Goal: Ask a question

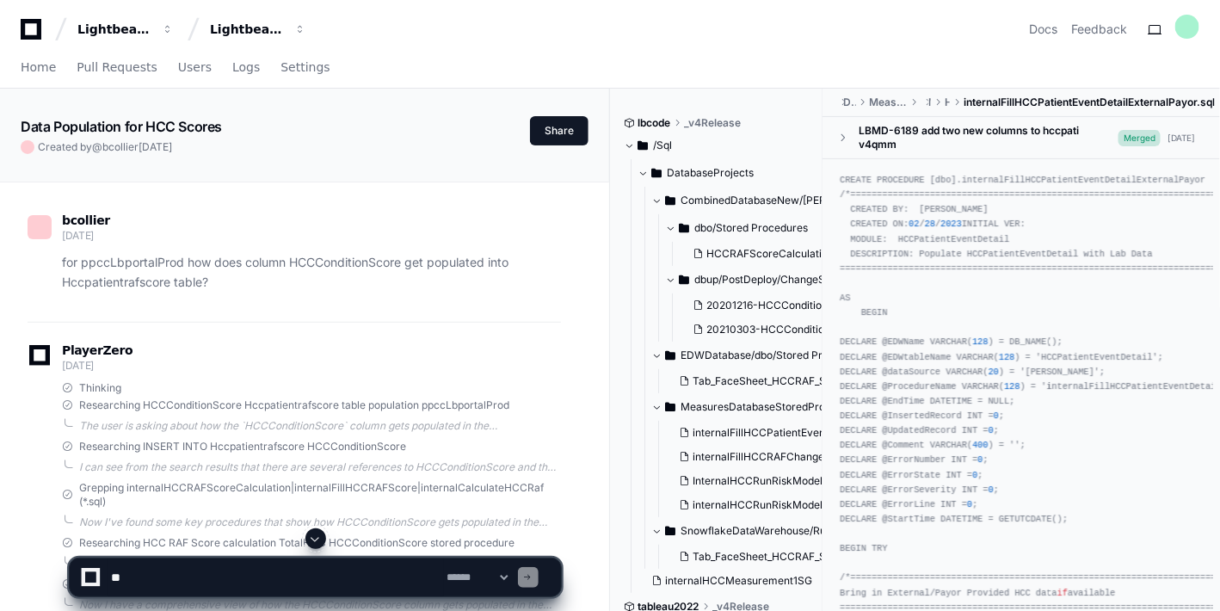
click at [314, 537] on span at bounding box center [316, 539] width 14 height 14
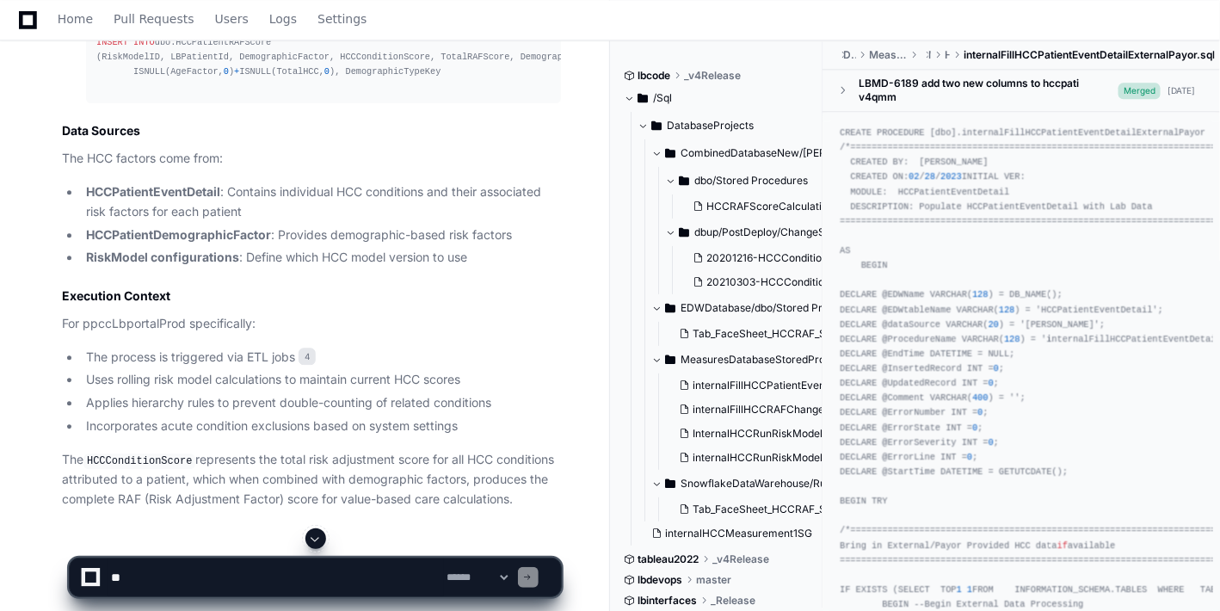
scroll to position [1430, 0]
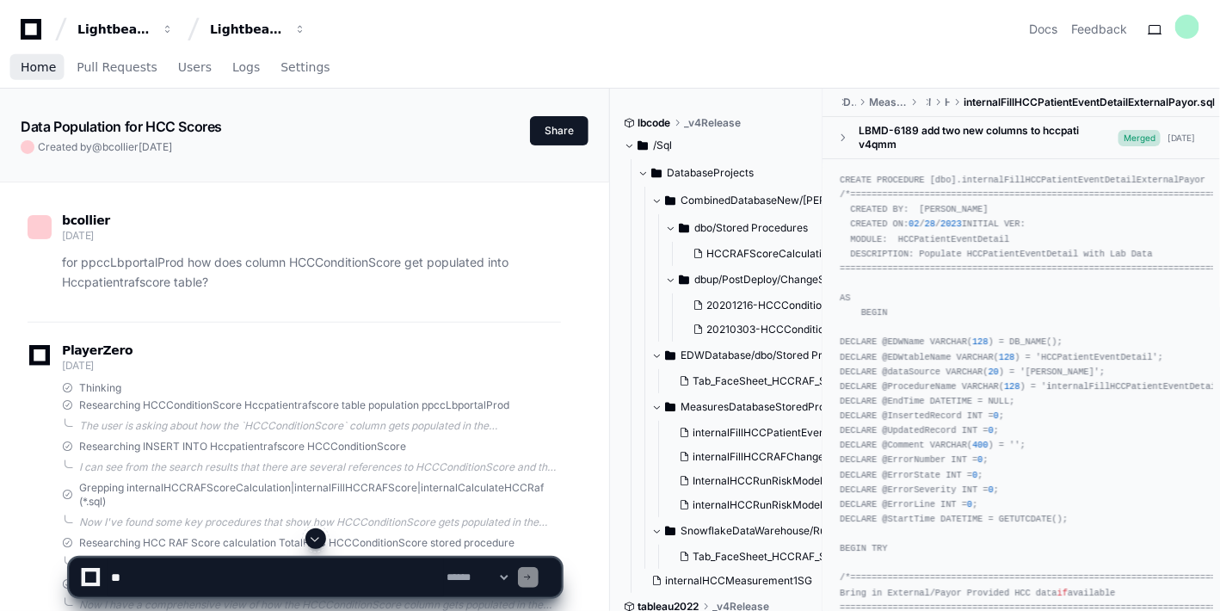
click at [39, 66] on span "Home" at bounding box center [38, 67] width 35 height 10
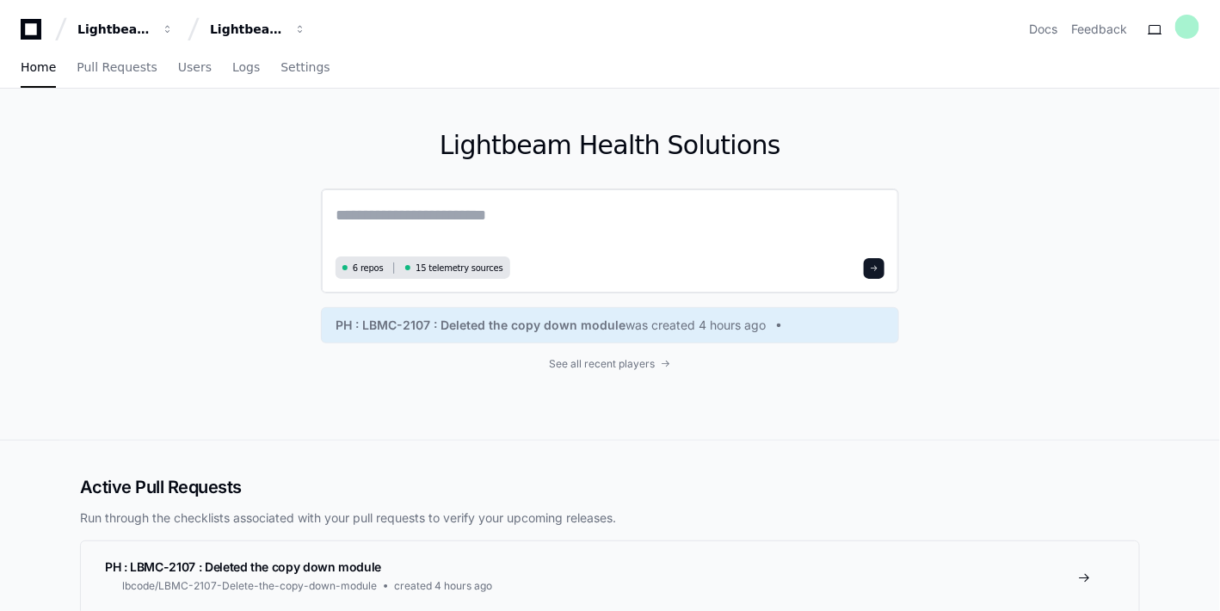
click at [395, 214] on textarea at bounding box center [609, 227] width 549 height 48
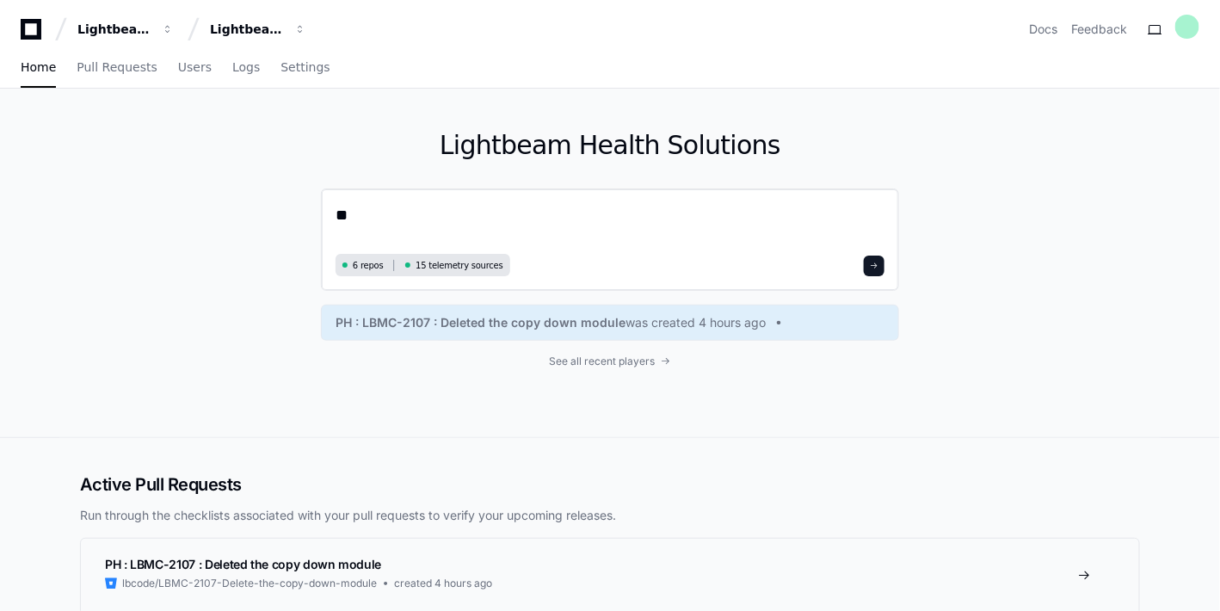
type textarea "*"
type textarea "**********"
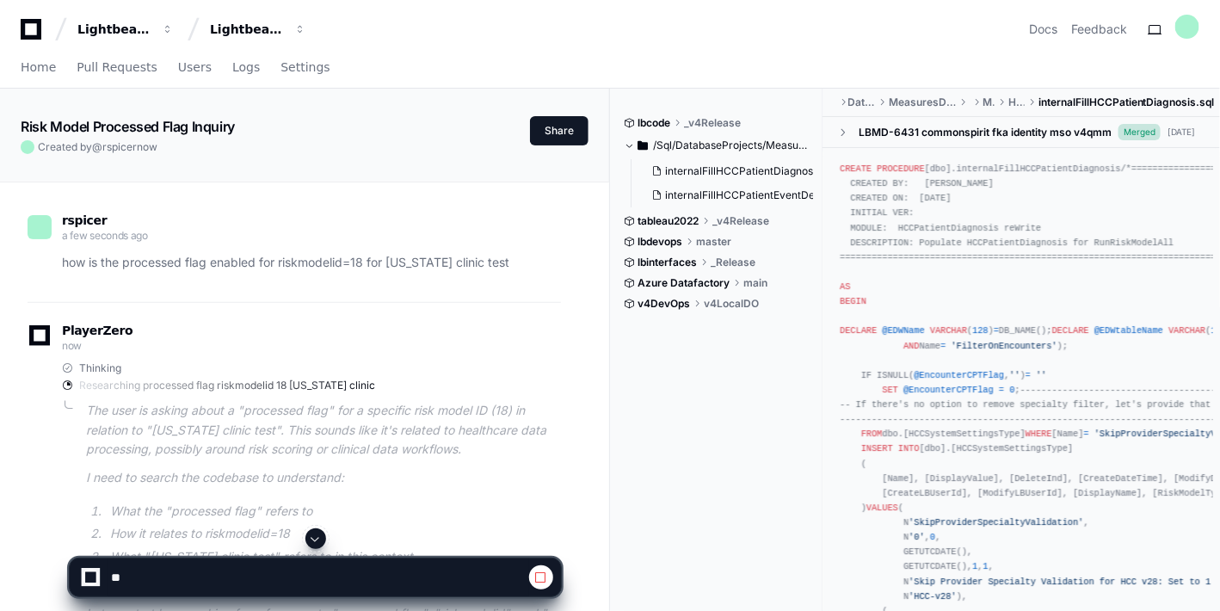
click at [318, 540] on span at bounding box center [316, 539] width 14 height 14
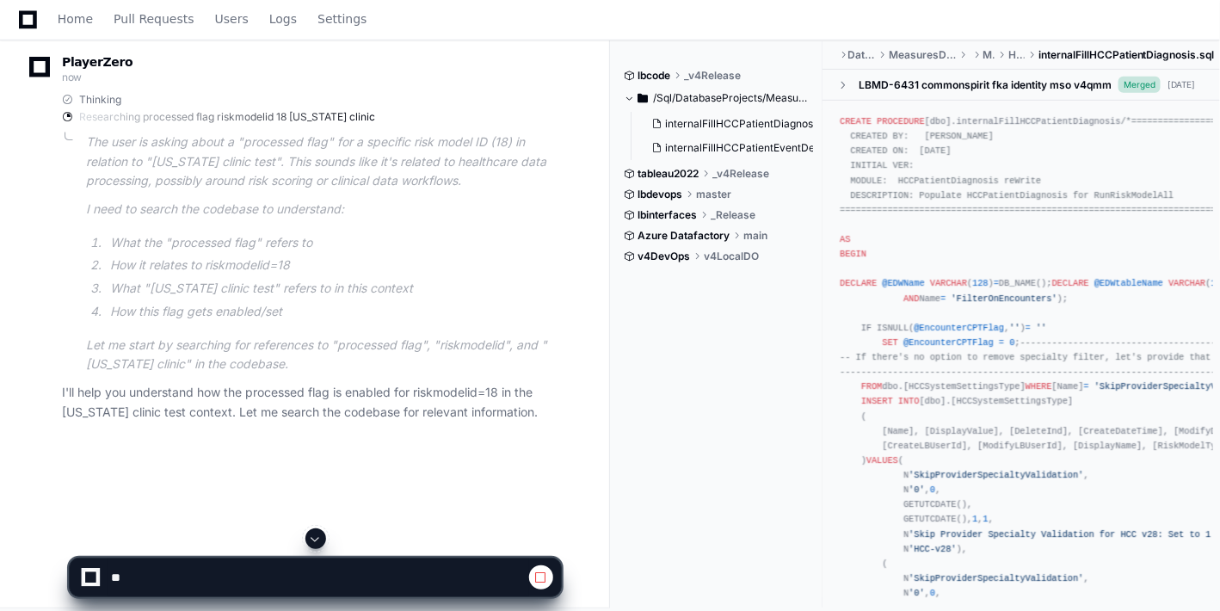
click at [318, 540] on app-app-chat-input at bounding box center [315, 562] width 493 height 69
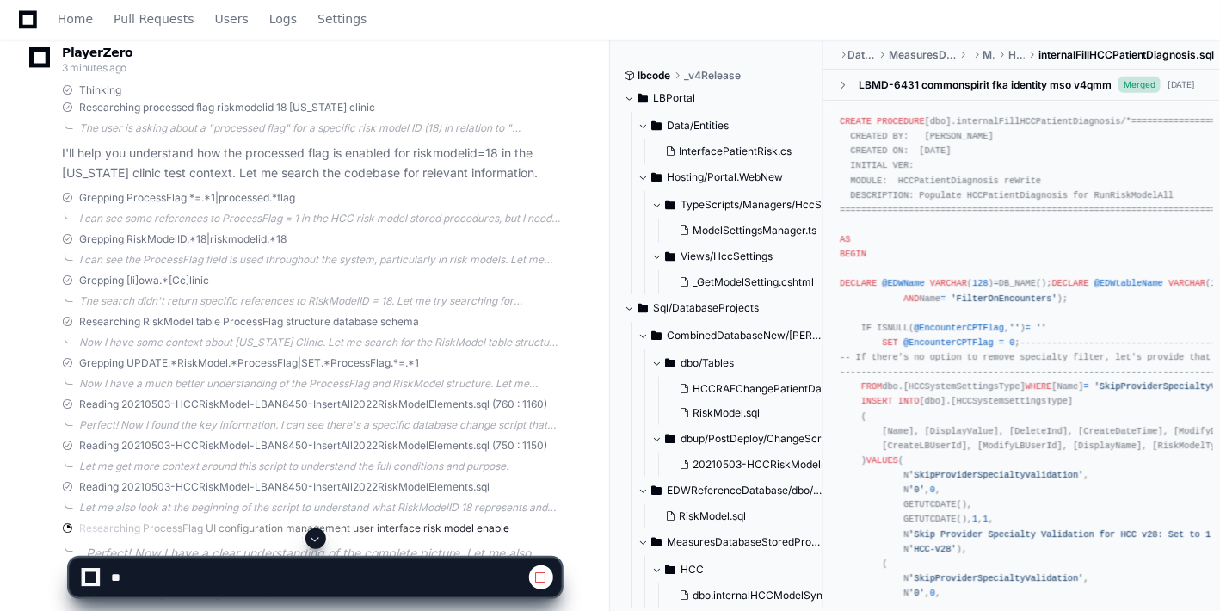
click at [316, 539] on span at bounding box center [316, 539] width 14 height 14
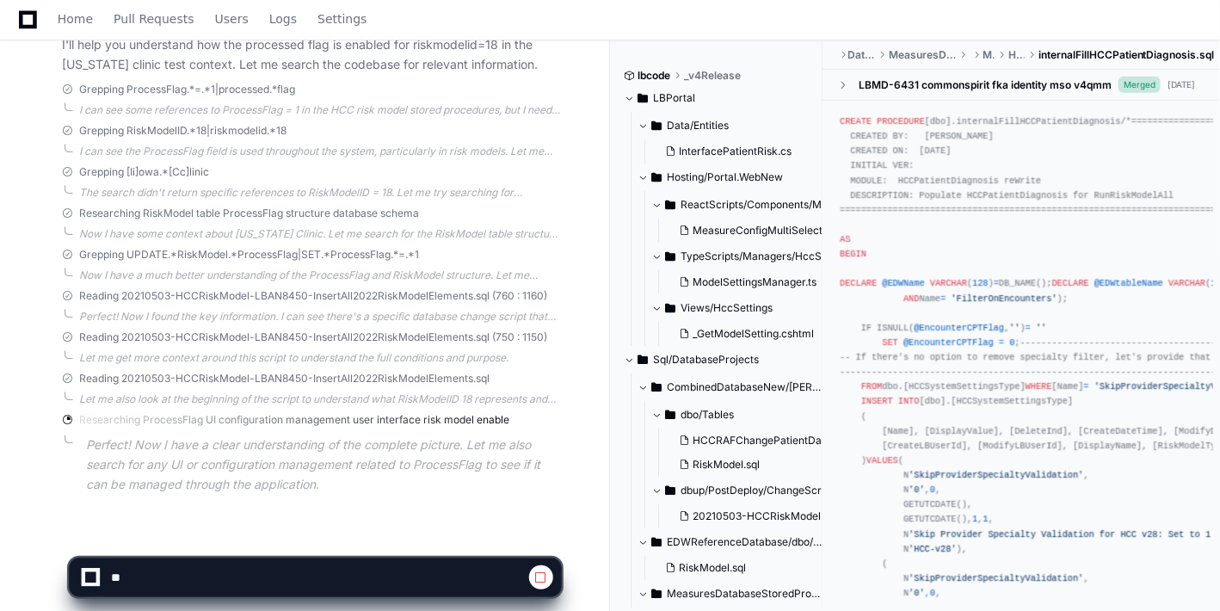
scroll to position [404, 0]
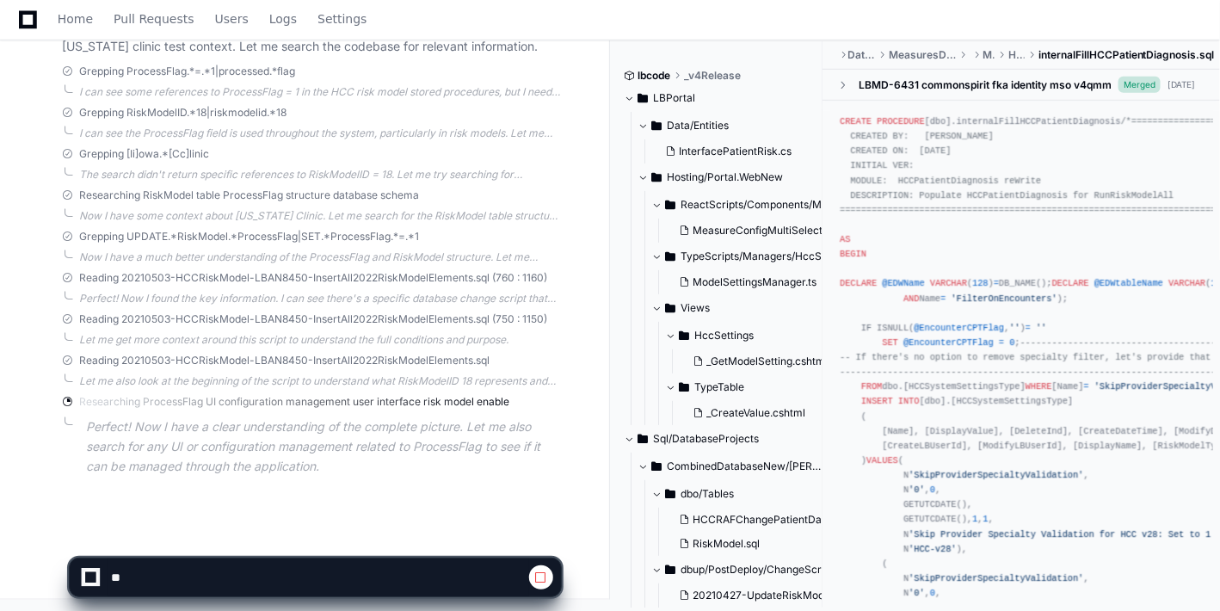
click at [316, 539] on app-app-chat-input at bounding box center [315, 562] width 493 height 69
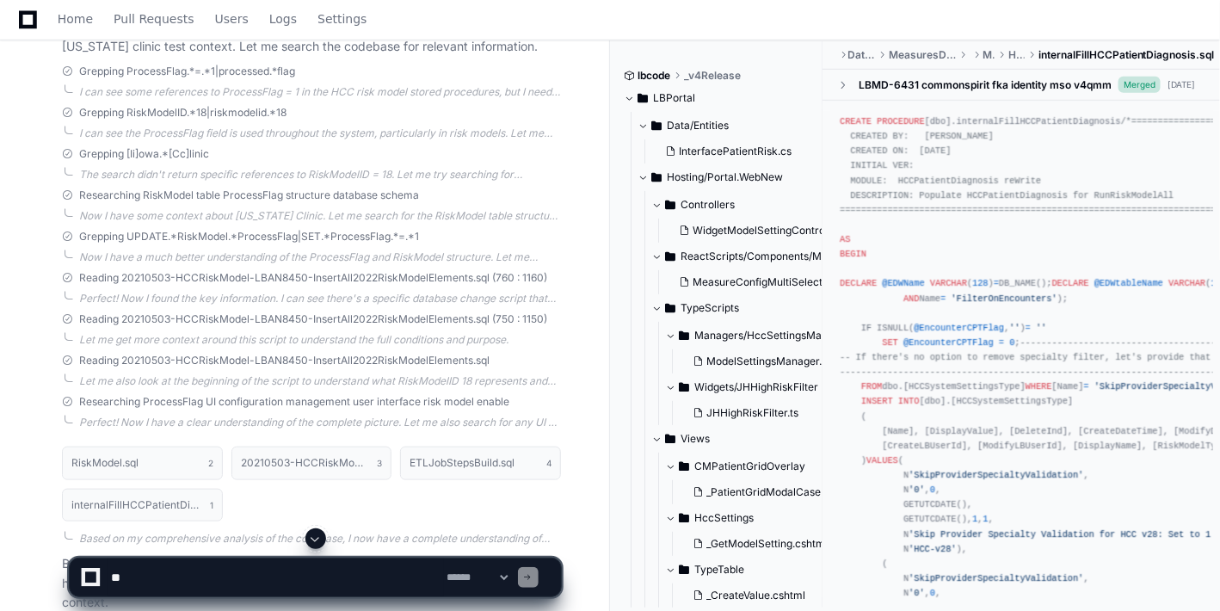
click at [311, 532] on span at bounding box center [316, 539] width 14 height 14
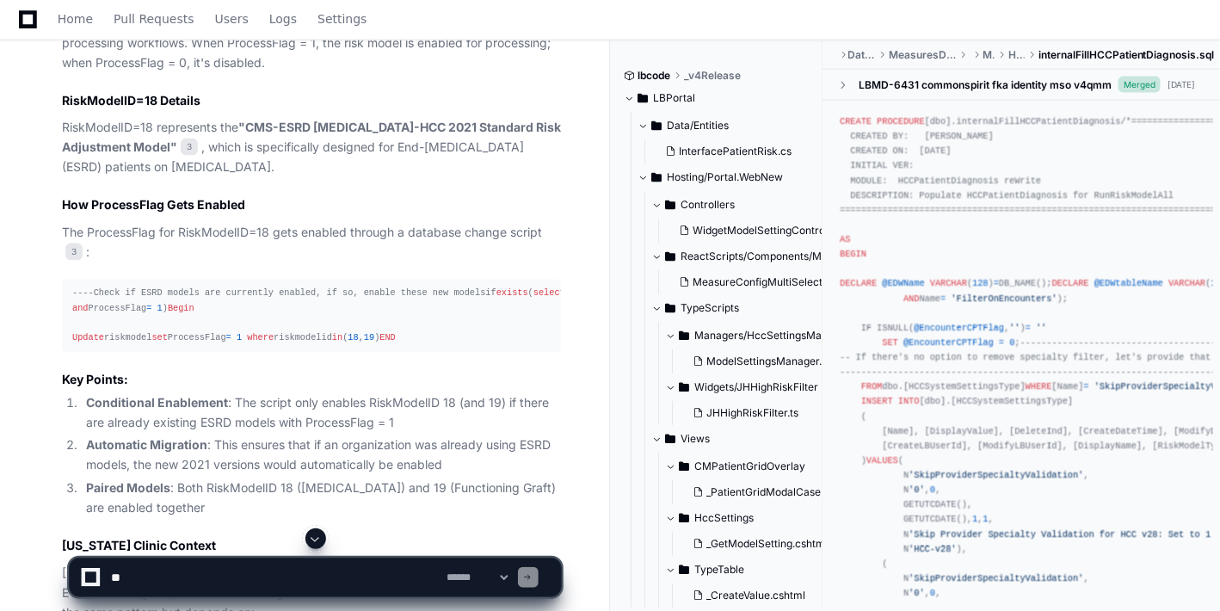
click at [311, 532] on span at bounding box center [316, 539] width 14 height 14
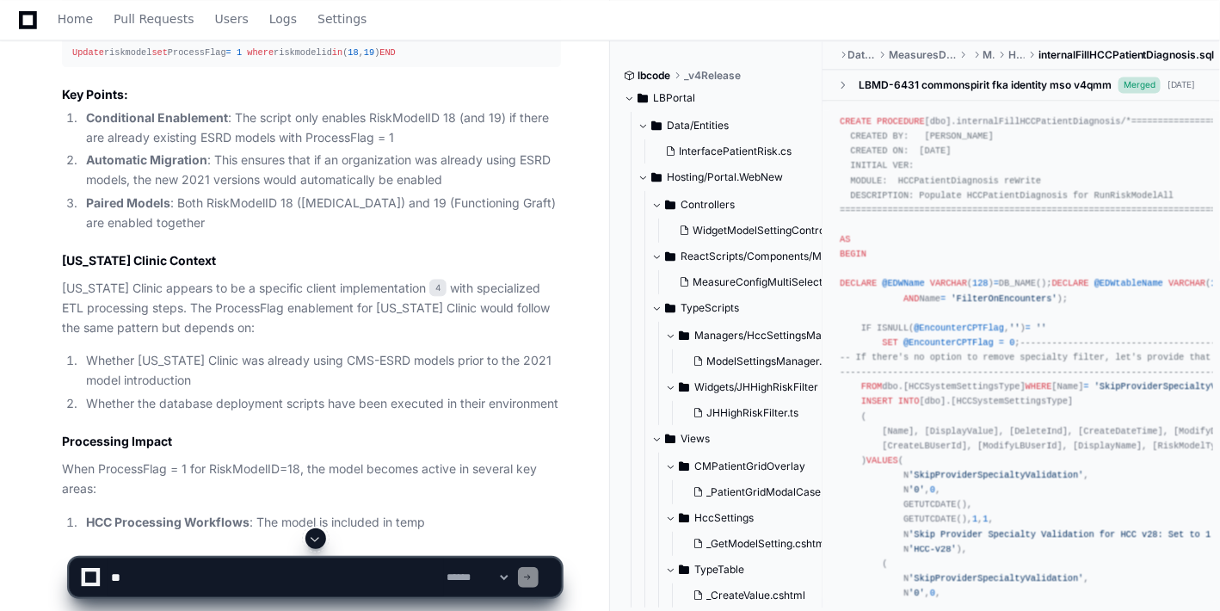
click at [311, 532] on span at bounding box center [316, 539] width 14 height 14
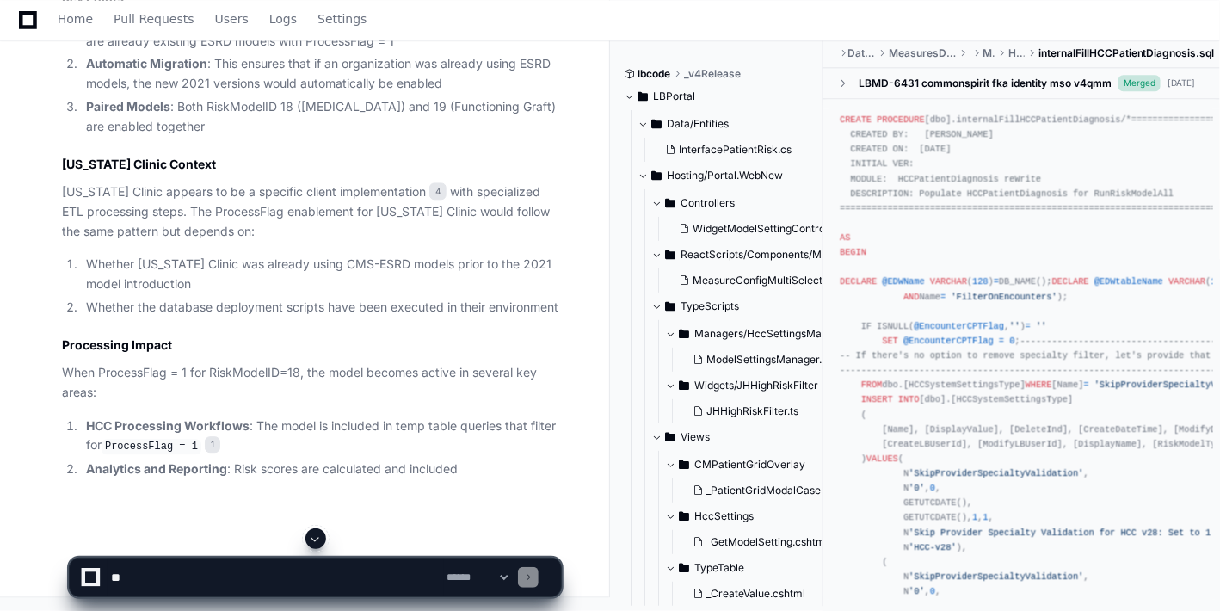
scroll to position [1515, 0]
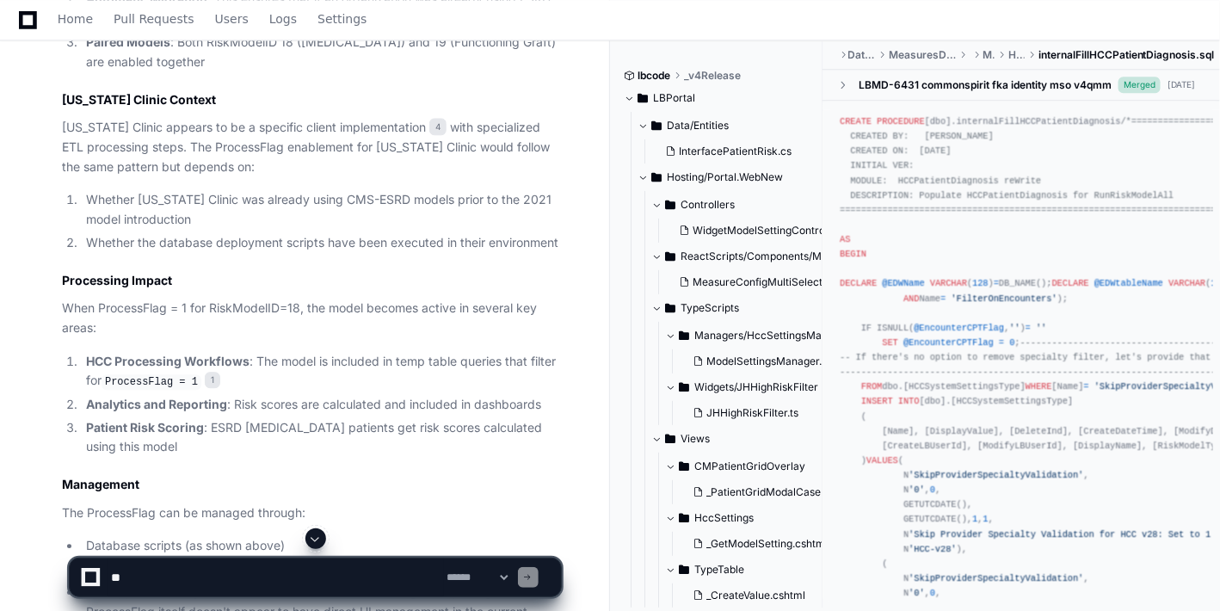
click at [311, 532] on span at bounding box center [316, 539] width 14 height 14
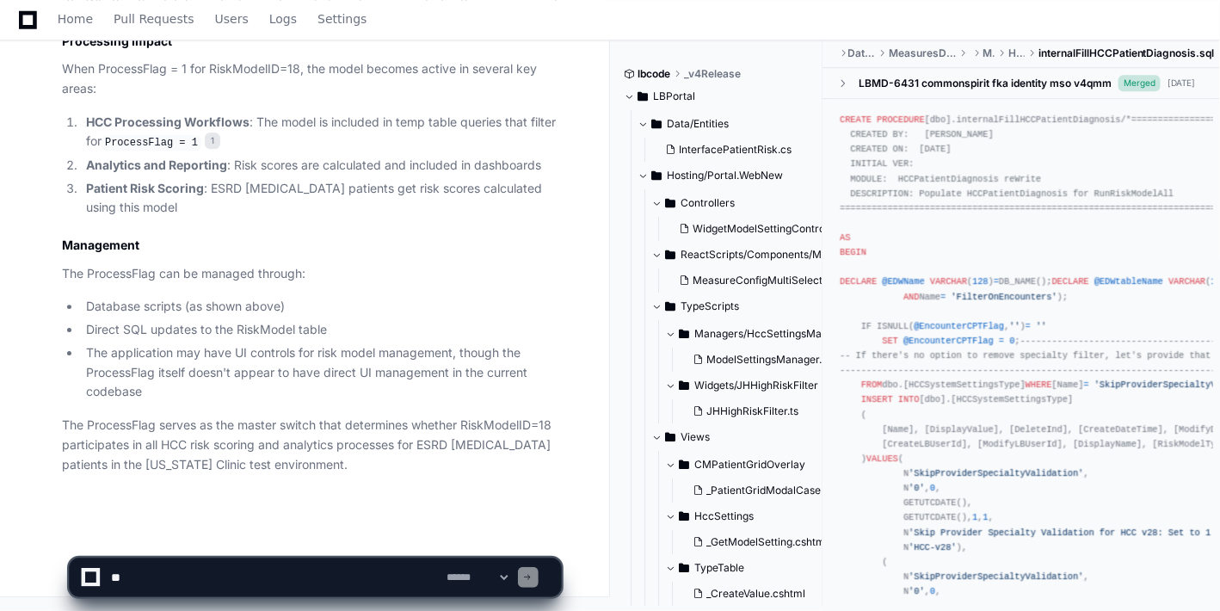
scroll to position [1819, 0]
click at [311, 532] on app-app-chat-input "**********" at bounding box center [315, 562] width 493 height 69
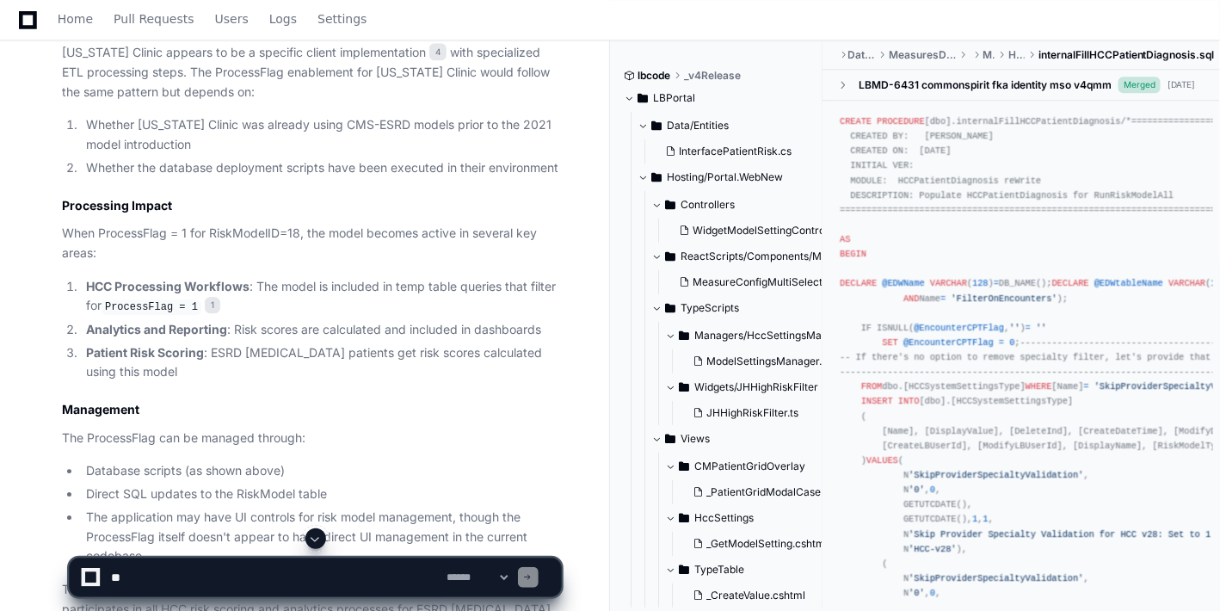
scroll to position [1552, 0]
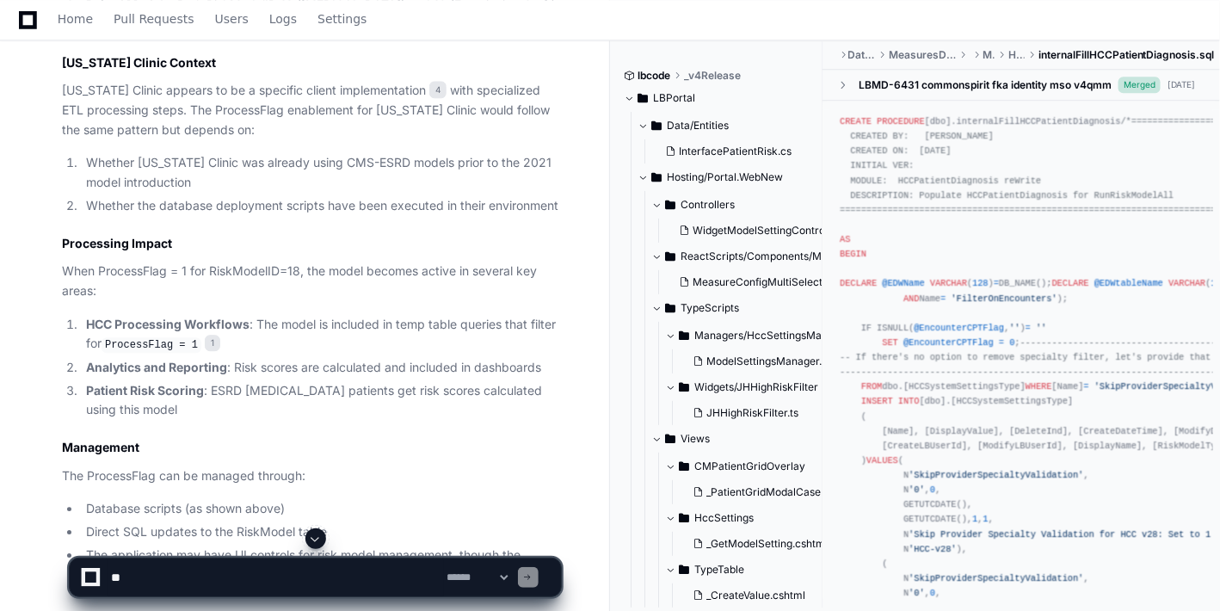
click at [228, 581] on textarea at bounding box center [276, 577] width 336 height 38
paste textarea "**********"
type textarea "**********"
click at [313, 539] on span at bounding box center [316, 539] width 14 height 14
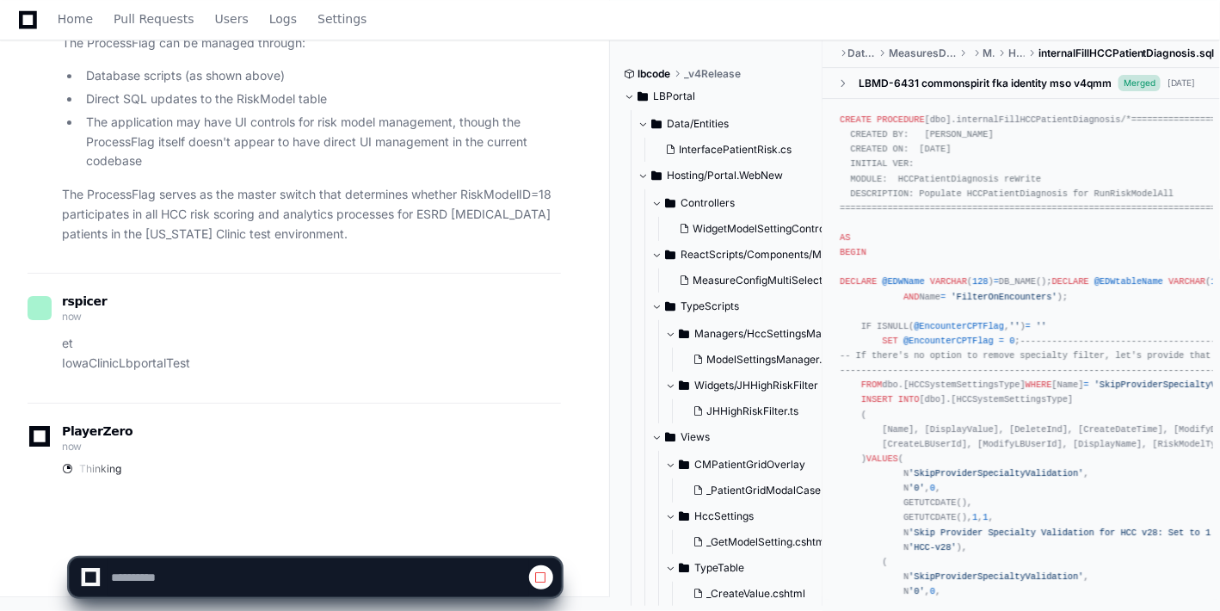
scroll to position [2049, 0]
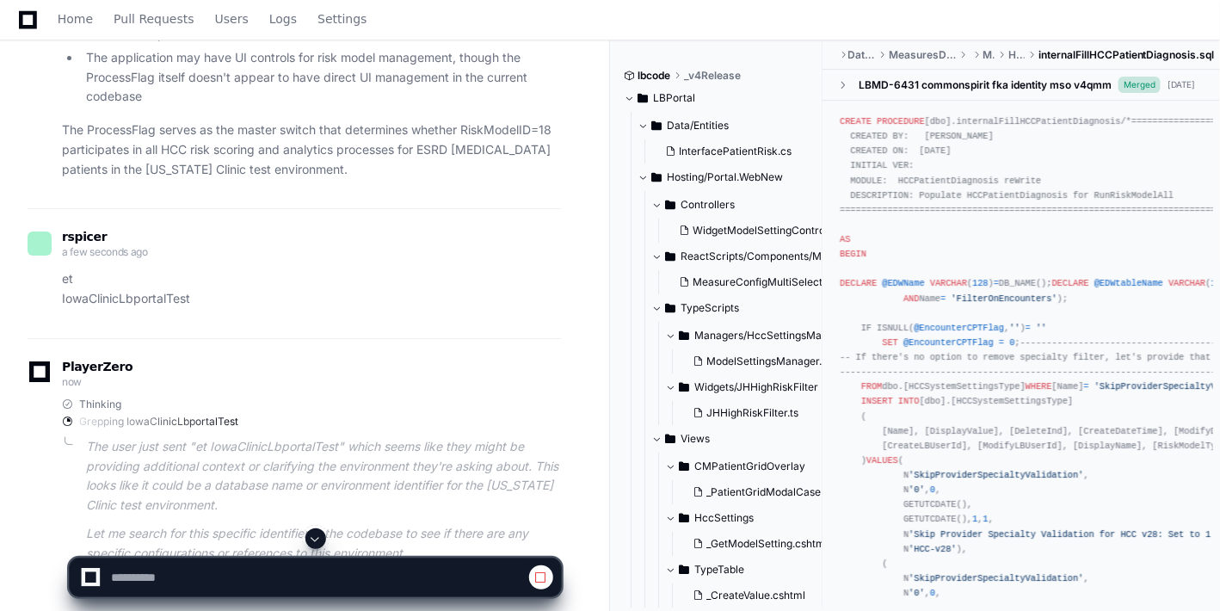
click at [313, 539] on span at bounding box center [316, 539] width 14 height 14
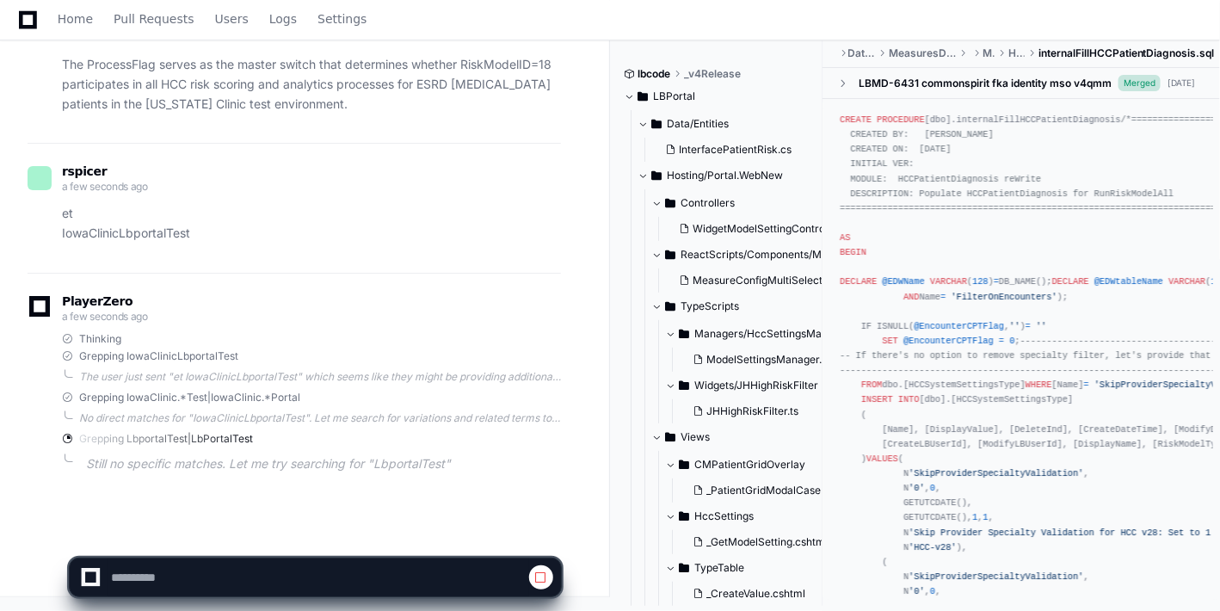
scroll to position [2198, 0]
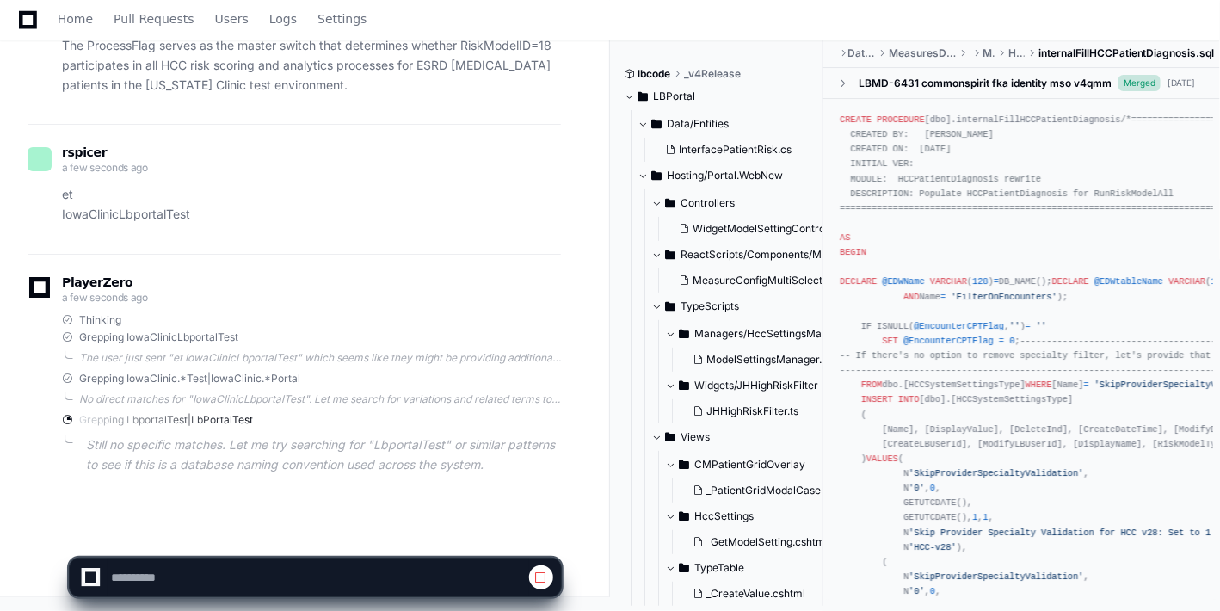
click at [90, 576] on div at bounding box center [90, 577] width 11 height 11
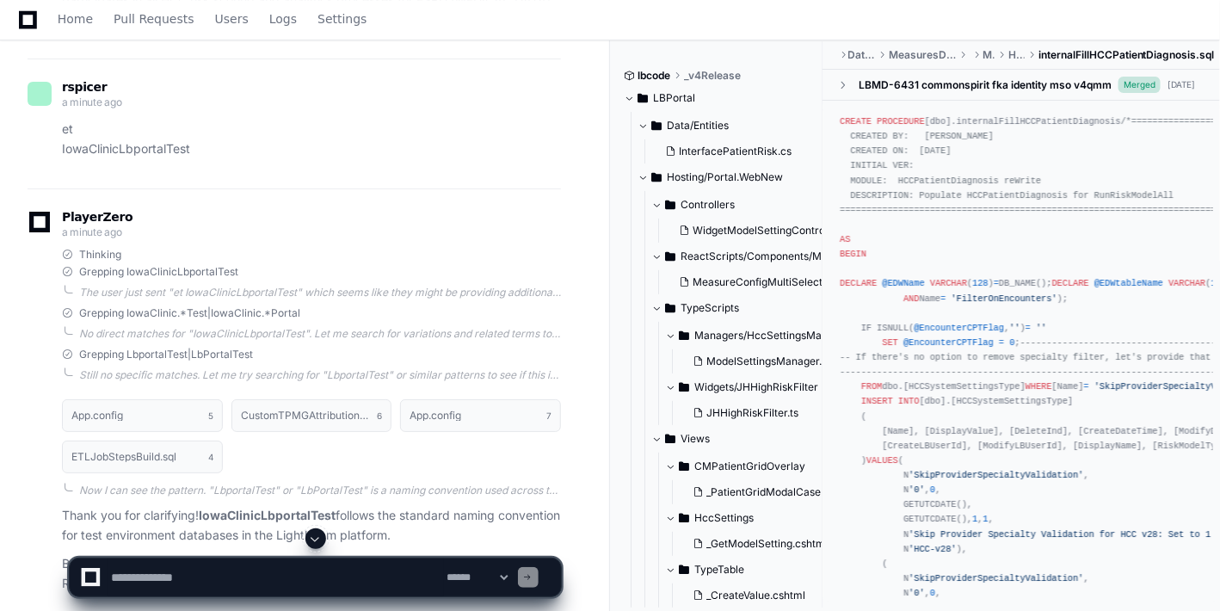
click at [316, 546] on button at bounding box center [315, 538] width 21 height 21
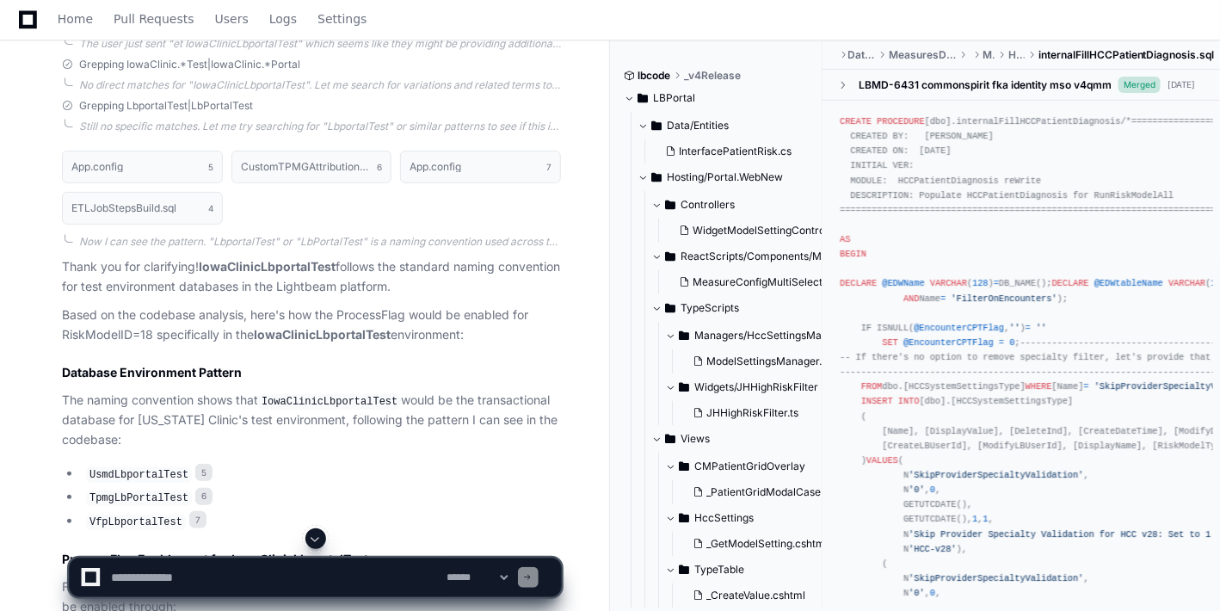
click at [316, 546] on button at bounding box center [315, 538] width 21 height 21
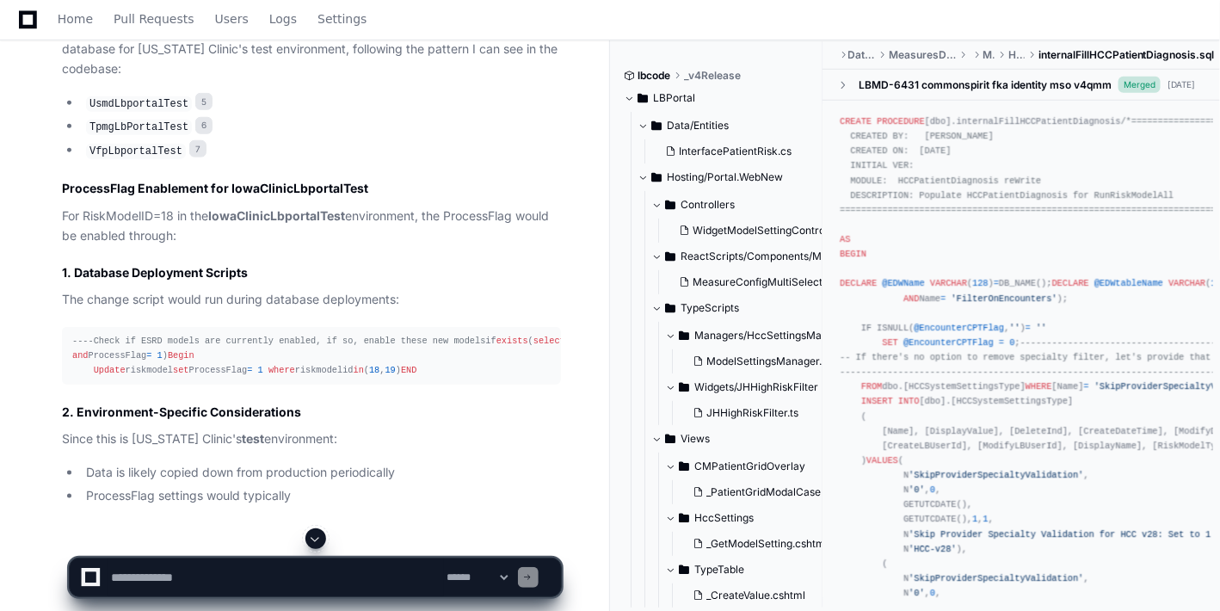
click at [316, 546] on button at bounding box center [315, 538] width 21 height 21
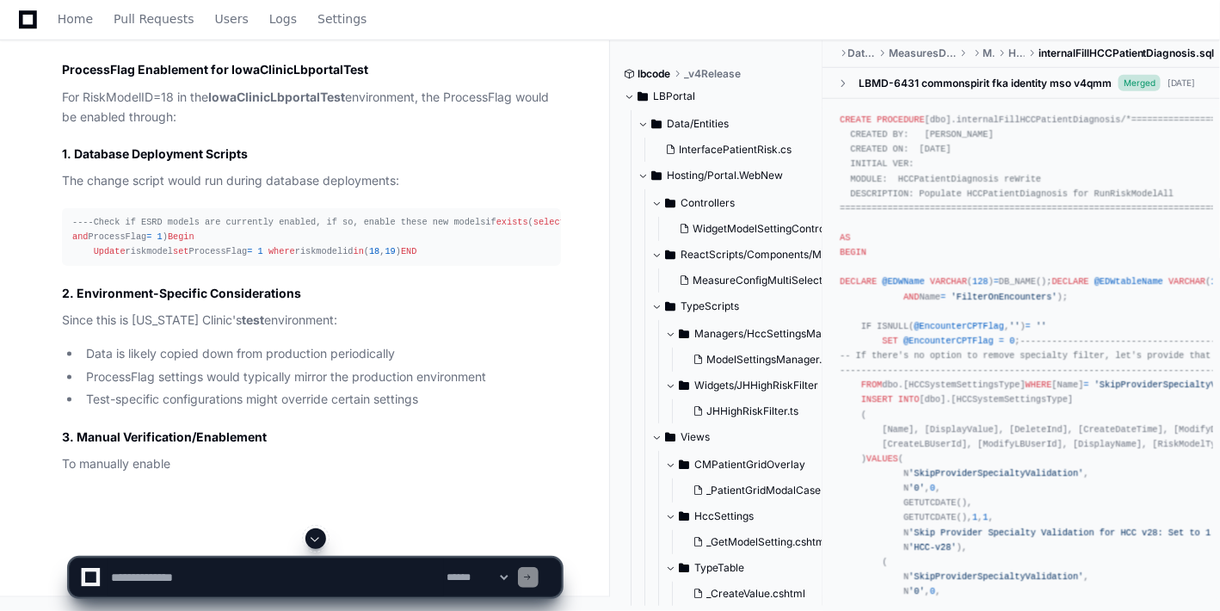
scroll to position [2978, 0]
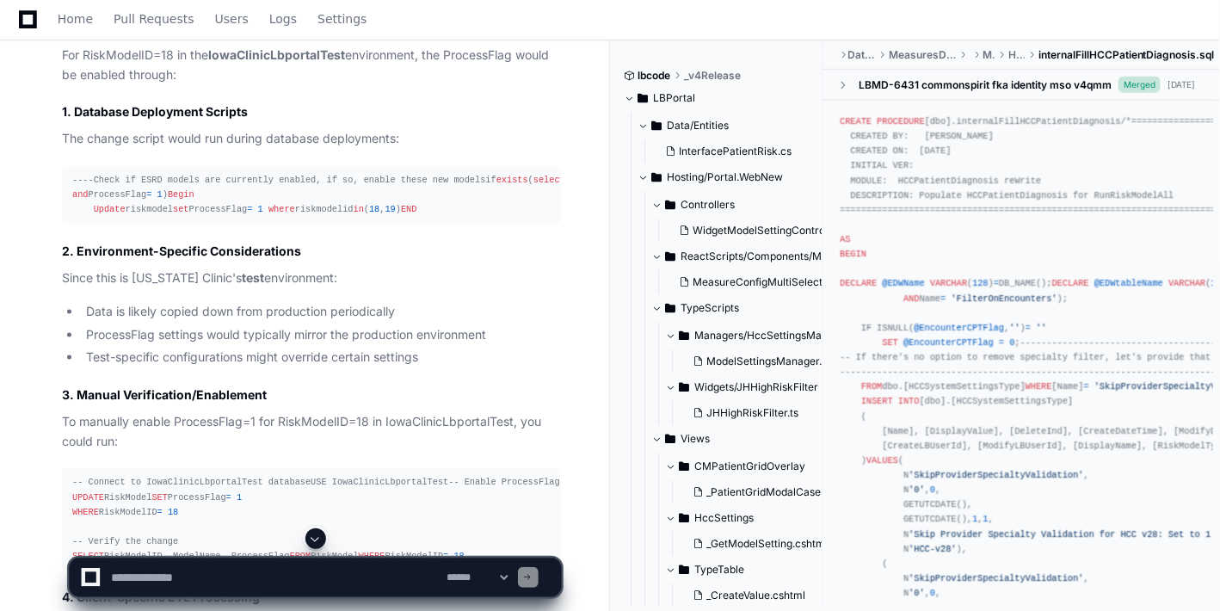
click at [316, 546] on button at bounding box center [315, 538] width 21 height 21
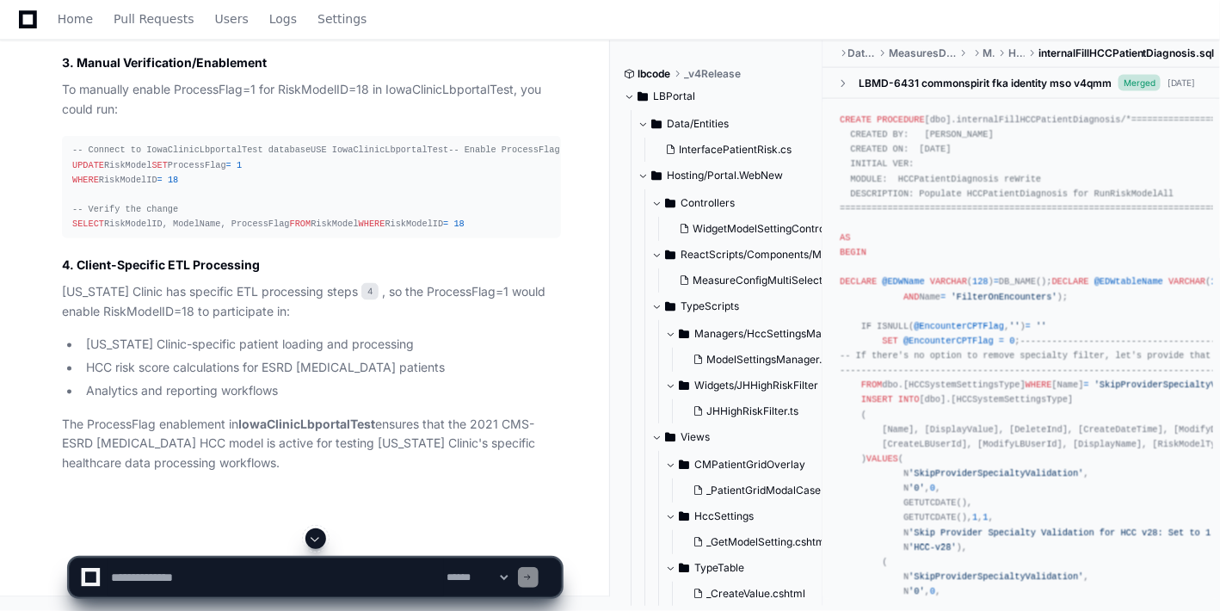
scroll to position [3533, 0]
click at [316, 546] on app-app-chat-input "**********" at bounding box center [315, 562] width 493 height 69
click at [312, 571] on textarea at bounding box center [276, 577] width 336 height 38
type textarea "**********"
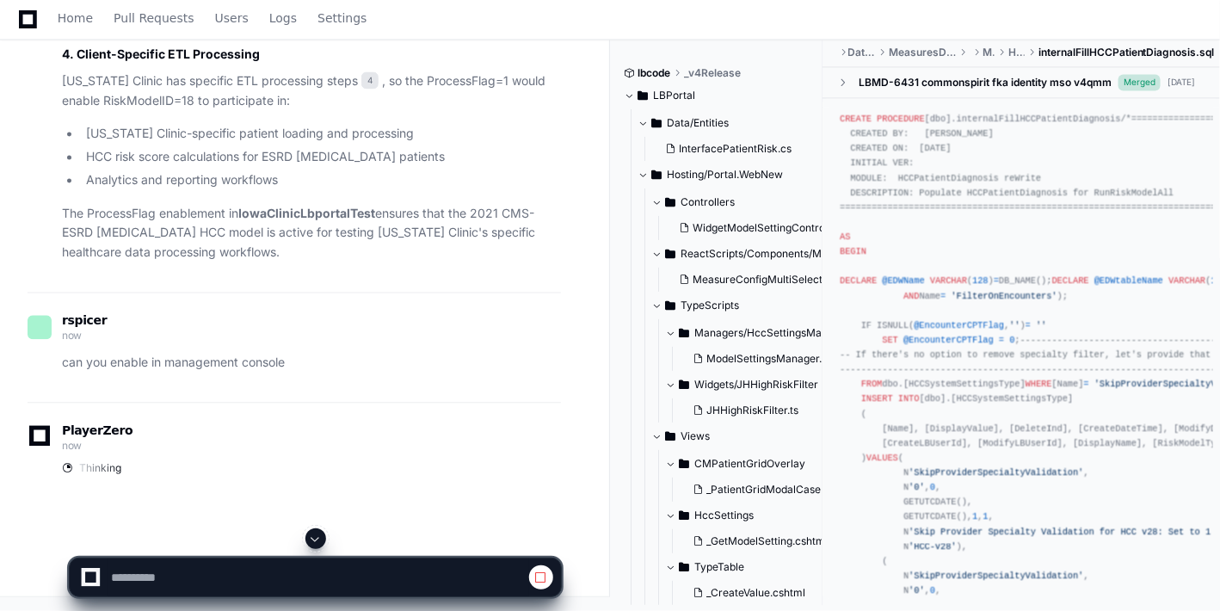
click at [311, 536] on span at bounding box center [316, 539] width 14 height 14
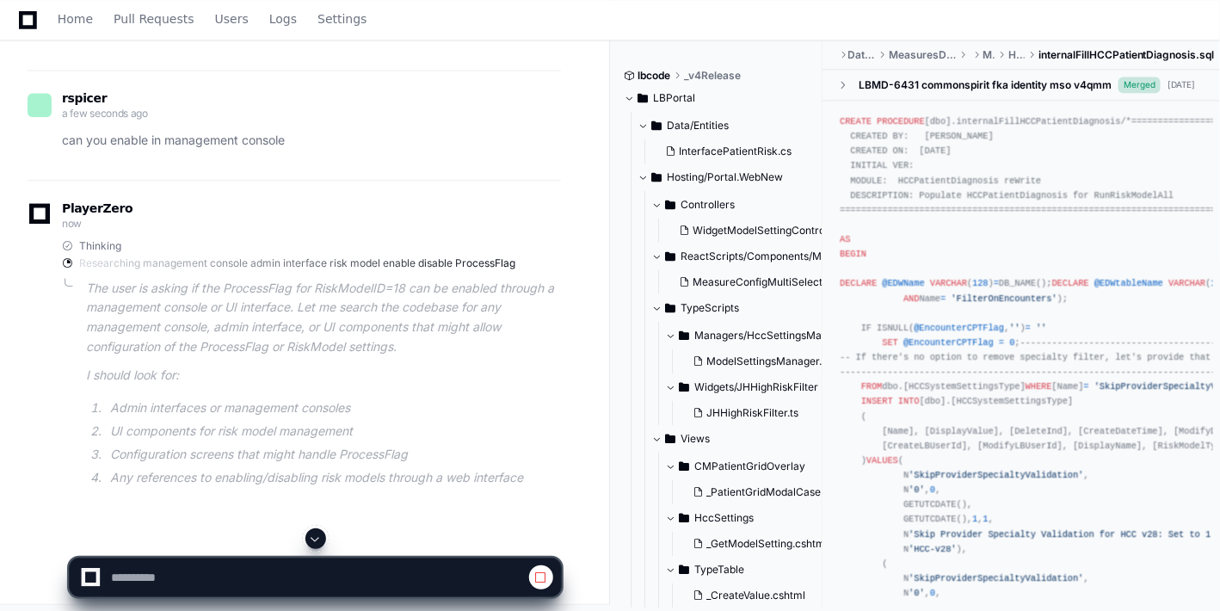
click at [311, 536] on span at bounding box center [316, 539] width 14 height 14
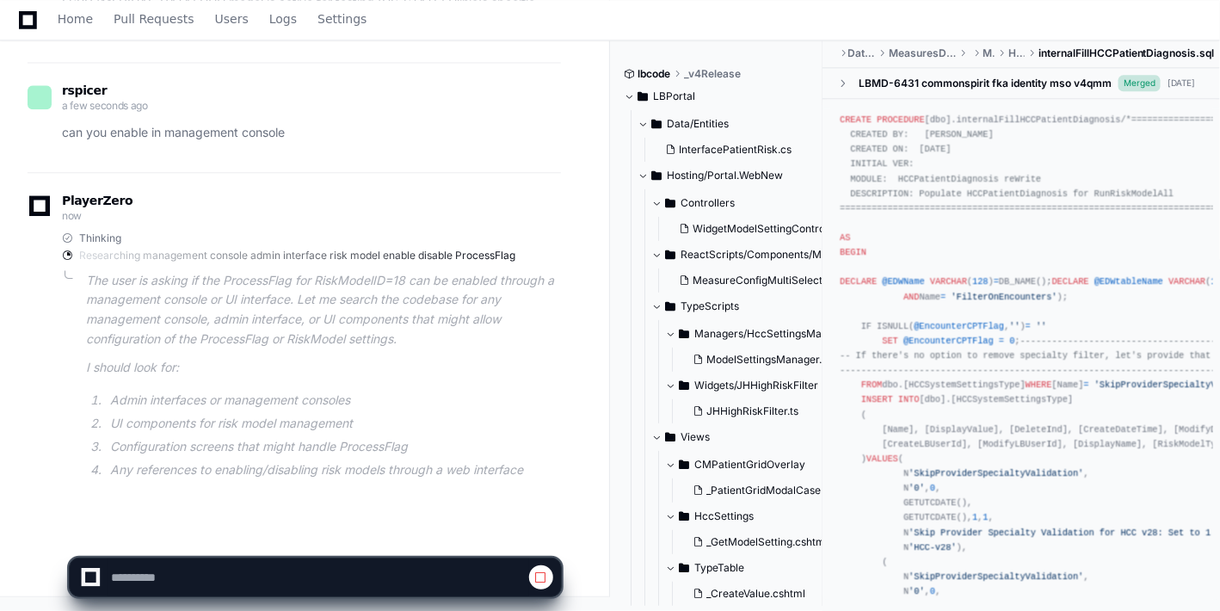
scroll to position [3975, 0]
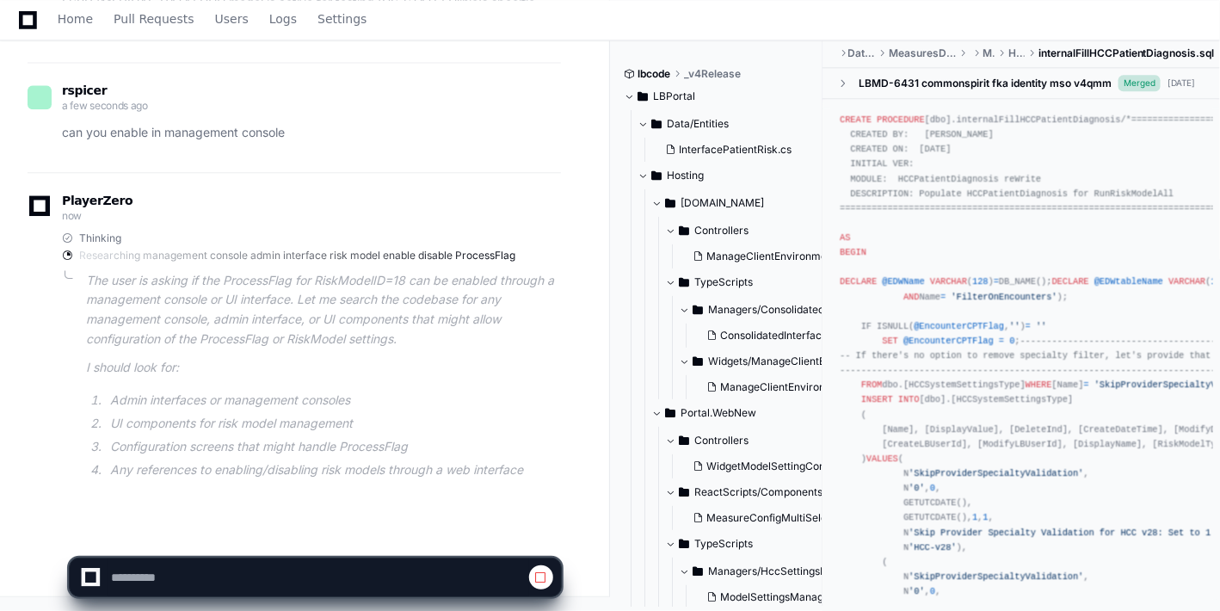
click at [311, 536] on app-app-chat-input at bounding box center [315, 562] width 493 height 69
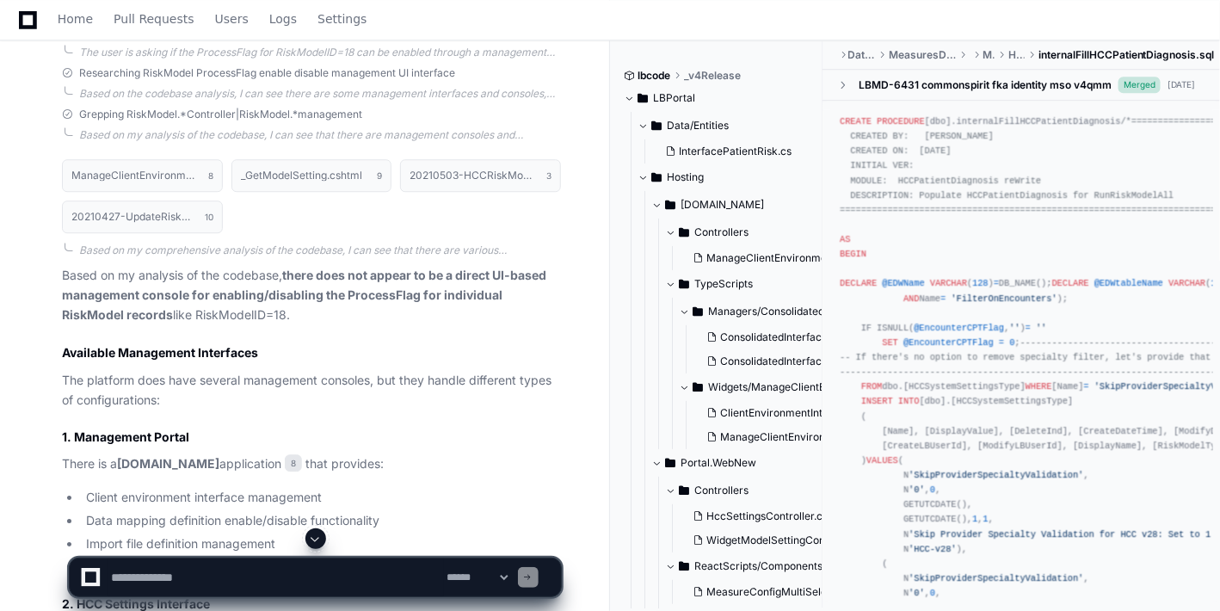
click at [314, 538] on span at bounding box center [316, 539] width 14 height 14
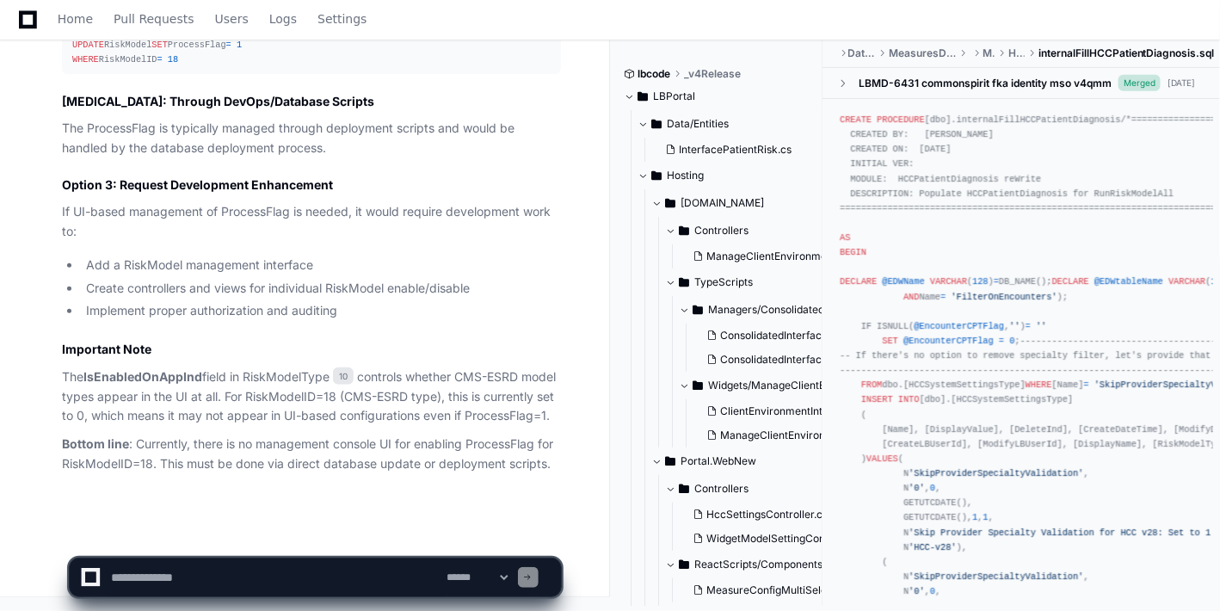
scroll to position [5224, 0]
click at [314, 538] on app-app-chat-input "**********" at bounding box center [315, 562] width 493 height 69
